Goal: Information Seeking & Learning: Find specific fact

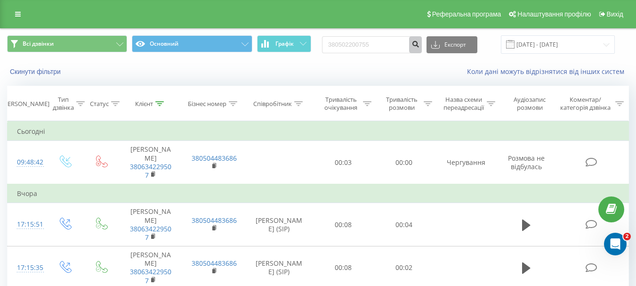
type input "380502200755"
click at [420, 40] on icon "submit" at bounding box center [416, 43] width 8 height 6
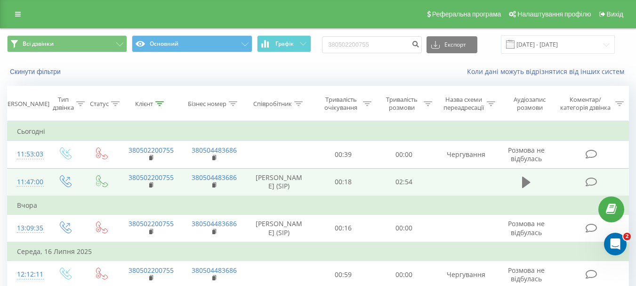
click at [527, 188] on icon at bounding box center [526, 182] width 8 height 11
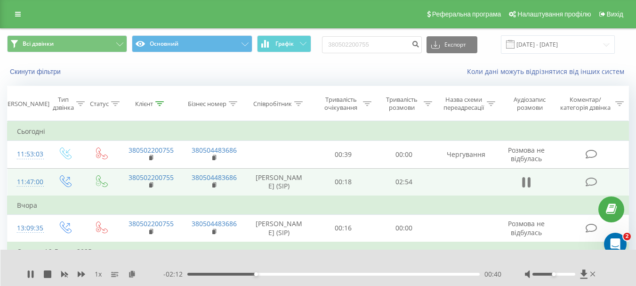
click at [525, 187] on icon at bounding box center [524, 182] width 3 height 10
drag, startPoint x: 390, startPoint y: 41, endPoint x: 327, endPoint y: 42, distance: 62.6
click at [327, 42] on div "Всі дзвінки Основний Графік 380502200755 Експорт .csv .xls .xlsx 19.05.2025 - 1…" at bounding box center [318, 44] width 622 height 18
paste input "0681495959"
type input "0681495959"
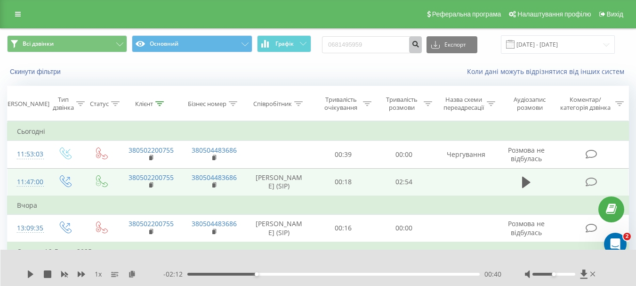
click at [420, 42] on icon "submit" at bounding box center [416, 43] width 8 height 6
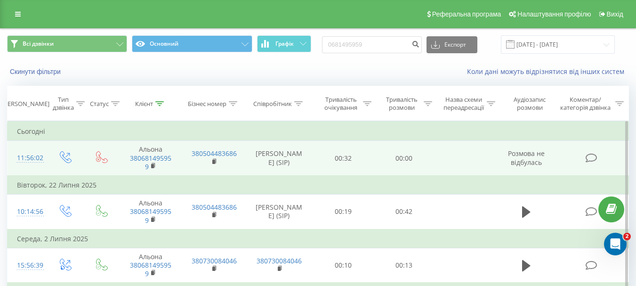
drag, startPoint x: 296, startPoint y: 172, endPoint x: 262, endPoint y: 145, distance: 43.5
click at [262, 145] on td "[PERSON_NAME] (SIP)" at bounding box center [279, 158] width 68 height 35
copy td "[PERSON_NAME] (SIP)"
